Goal: Information Seeking & Learning: Learn about a topic

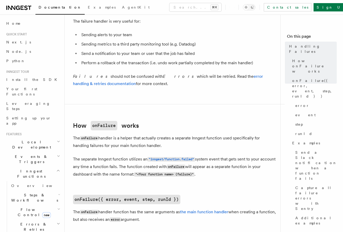
scroll to position [135, 0]
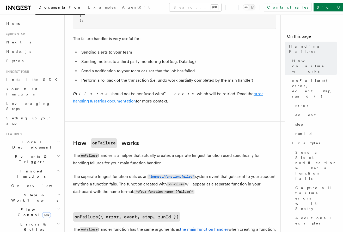
click at [231, 95] on link "error handling & retries documentation" at bounding box center [168, 97] width 190 height 12
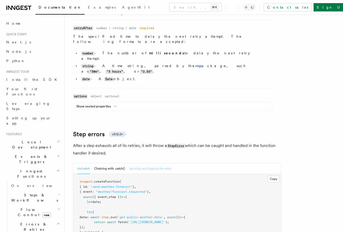
scroll to position [702, 0]
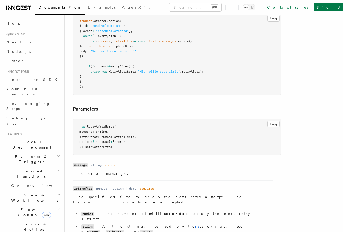
scroll to position [478, 0]
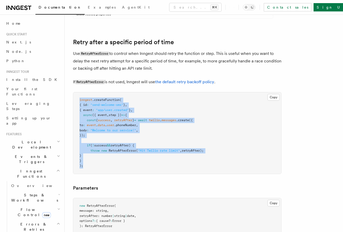
drag, startPoint x: 84, startPoint y: 166, endPoint x: 79, endPoint y: 95, distance: 71.8
click at [79, 95] on pre "inngest .createFunction ( { id : "send-welcome-sms" } , { event : "app/user.cre…" at bounding box center [177, 133] width 208 height 82
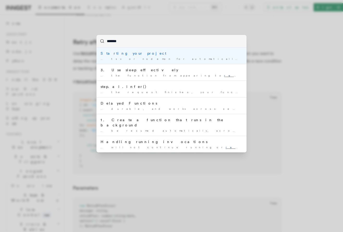
type input "*******"
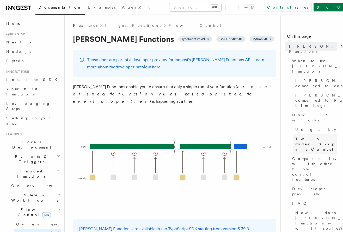
click at [312, 137] on span "Two modes: Skip vs Cancel" at bounding box center [315, 145] width 41 height 16
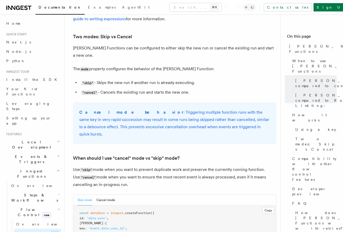
scroll to position [595, 0]
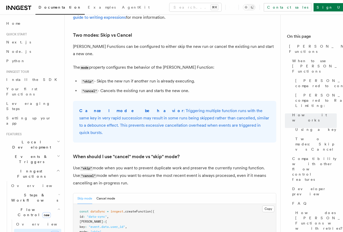
click at [158, 78] on li ""skip" - Skips the new run if another run is already executing." at bounding box center [178, 82] width 196 height 8
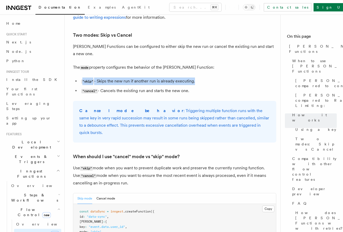
click at [158, 78] on li ""skip" - Skips the new run if another run is already executing." at bounding box center [178, 82] width 196 height 8
click at [161, 78] on li ""skip" - Skips the new run if another run is already executing." at bounding box center [178, 82] width 196 height 8
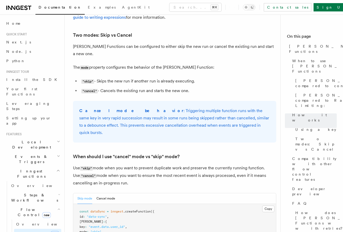
click at [153, 91] on article "Features Inngest Functions Flow Control Singleton Functions TypeScript v3.39.0+…" at bounding box center [174, 74] width 203 height 1293
click at [155, 87] on li ""cancel" - Cancels the existing run and starts the new one." at bounding box center [178, 91] width 196 height 8
click at [166, 87] on li ""cancel" - Cancels the existing run and starts the new one." at bounding box center [178, 91] width 196 height 8
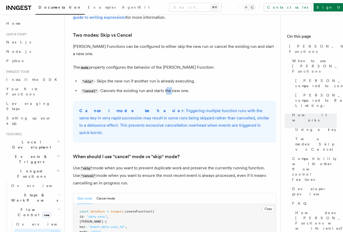
click at [166, 87] on li ""cancel" - Cancels the existing run and starts the new one." at bounding box center [178, 91] width 196 height 8
click at [173, 87] on li ""cancel" - Cancels the existing run and starts the new one." at bounding box center [178, 91] width 196 height 8
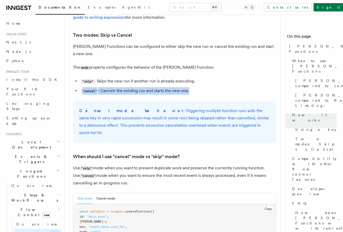
click at [177, 87] on li ""cancel" - Cancels the existing run and starts the new one." at bounding box center [178, 91] width 196 height 8
click at [179, 87] on li ""cancel" - Cancels the existing run and starts the new one." at bounding box center [178, 91] width 196 height 8
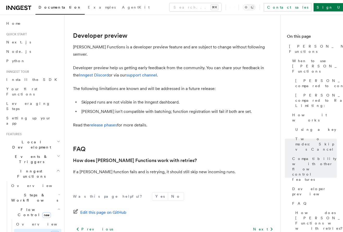
scroll to position [1037, 0]
click at [101, 122] on link "release phases" at bounding box center [103, 124] width 28 height 5
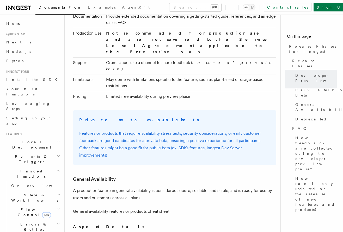
scroll to position [625, 0]
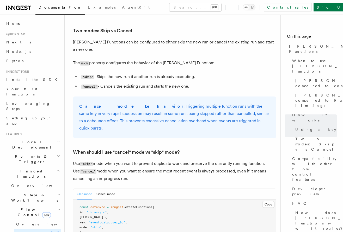
scroll to position [595, 0]
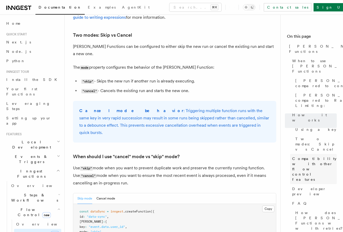
click at [311, 156] on span "Compatibility with other flow control features" at bounding box center [314, 169] width 45 height 26
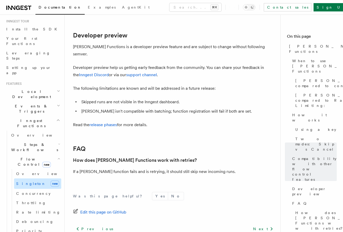
scroll to position [77, 0]
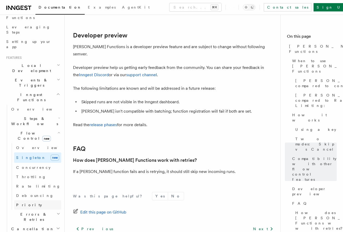
click at [40, 201] on link "Priority" at bounding box center [37, 205] width 47 height 9
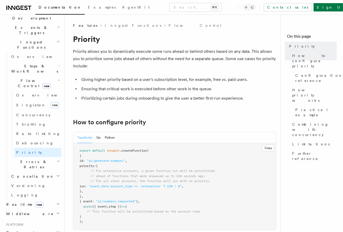
scroll to position [137, 0]
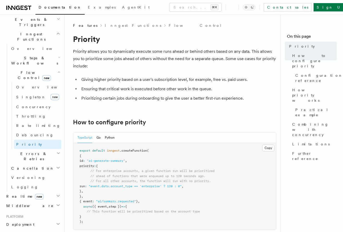
click at [42, 149] on h2 "Errors & Retries" at bounding box center [35, 156] width 52 height 15
click at [30, 173] on link "Retries" at bounding box center [37, 177] width 47 height 9
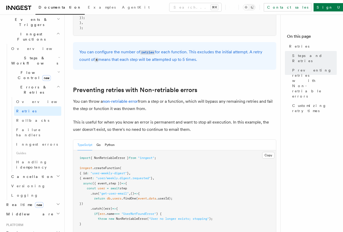
scroll to position [473, 0]
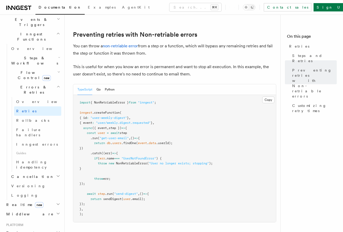
click at [48, 210] on h2 "Middleware" at bounding box center [32, 214] width 57 height 9
click at [36, 228] on link "Creating middleware" at bounding box center [35, 235] width 52 height 15
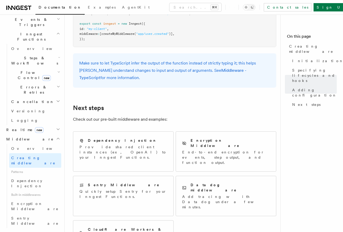
scroll to position [1005, 0]
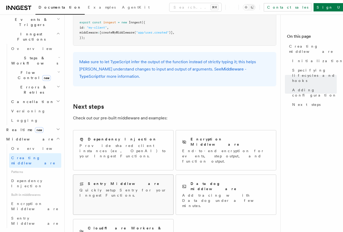
click at [133, 181] on div "Sentry Middleware" at bounding box center [123, 183] width 88 height 5
